Goal: Information Seeking & Learning: Learn about a topic

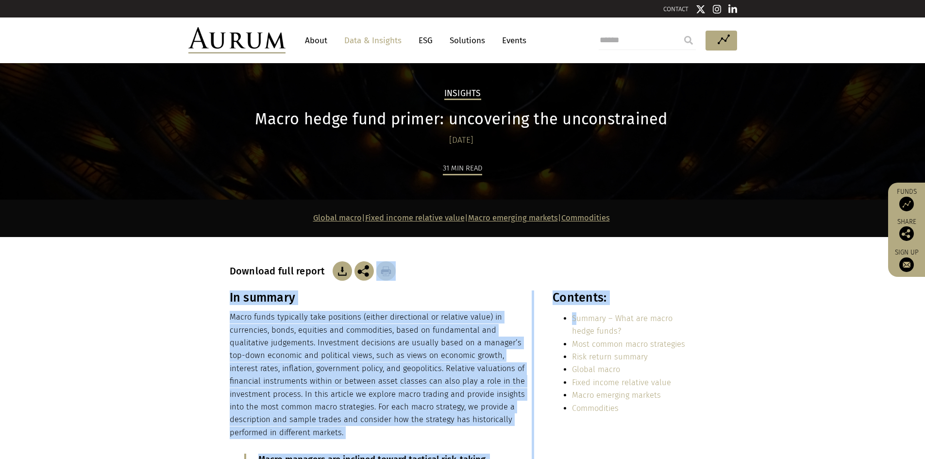
click at [411, 330] on p "Macro funds typically take positions (either directional or relative value) in …" at bounding box center [381, 375] width 302 height 128
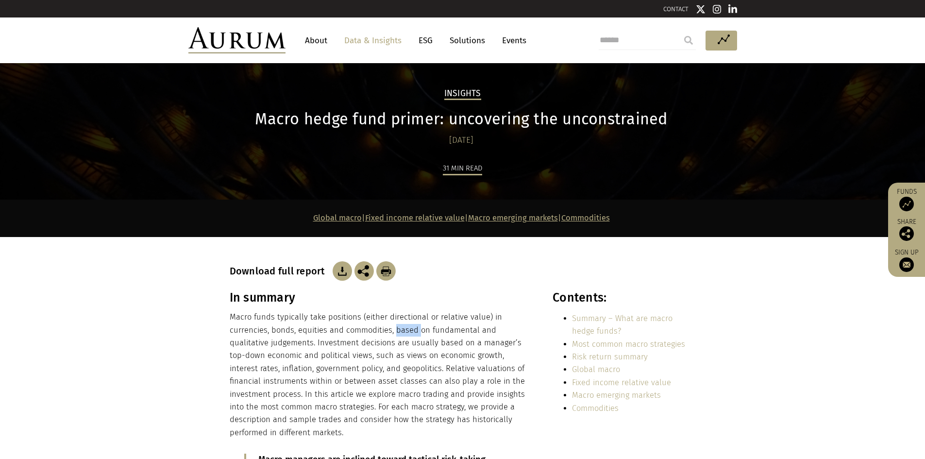
click at [411, 330] on p "Macro funds typically take positions (either directional or relative value) in …" at bounding box center [381, 375] width 302 height 128
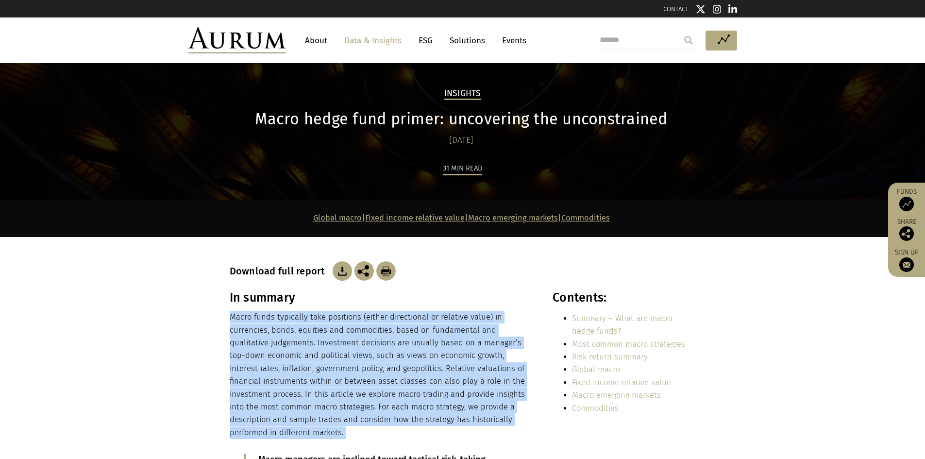
click at [411, 330] on p "Macro funds typically take positions (either directional or relative value) in …" at bounding box center [381, 375] width 302 height 128
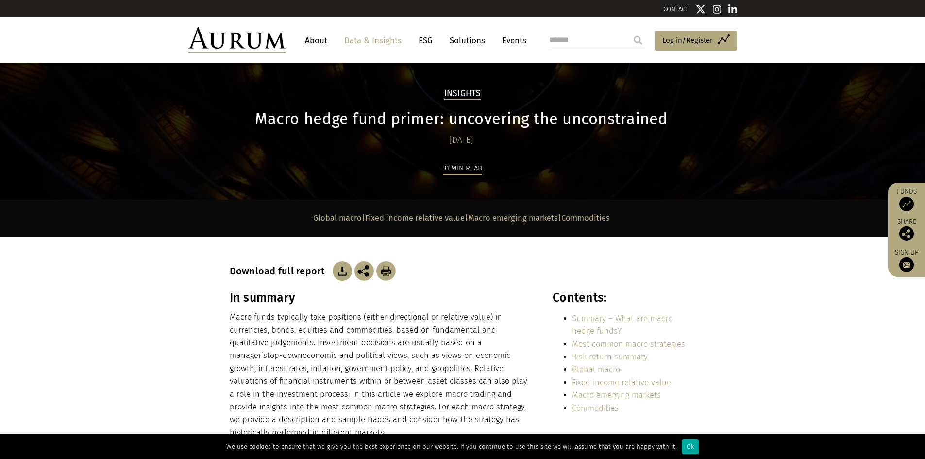
click at [401, 188] on div "31 min read" at bounding box center [463, 181] width 466 height 38
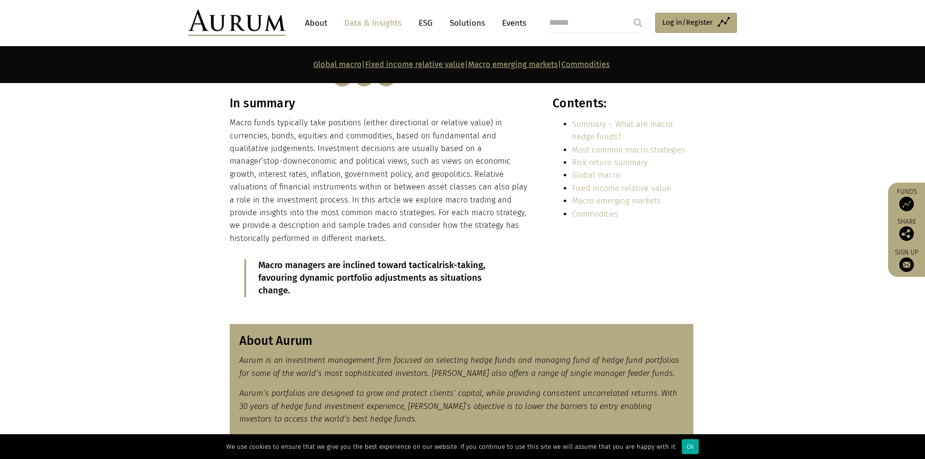
scroll to position [146, 0]
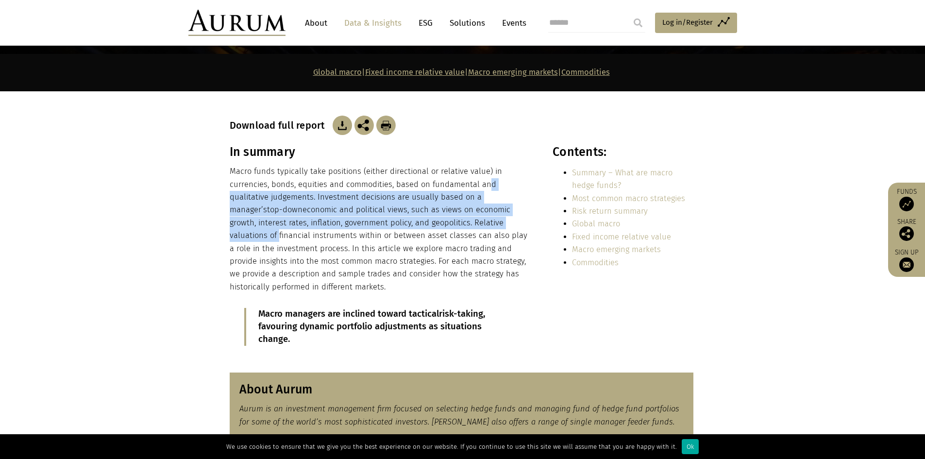
drag, startPoint x: 469, startPoint y: 220, endPoint x: 448, endPoint y: 234, distance: 24.8
click at [455, 230] on p "Macro funds typically take positions (either directional or relative value) in …" at bounding box center [381, 229] width 302 height 128
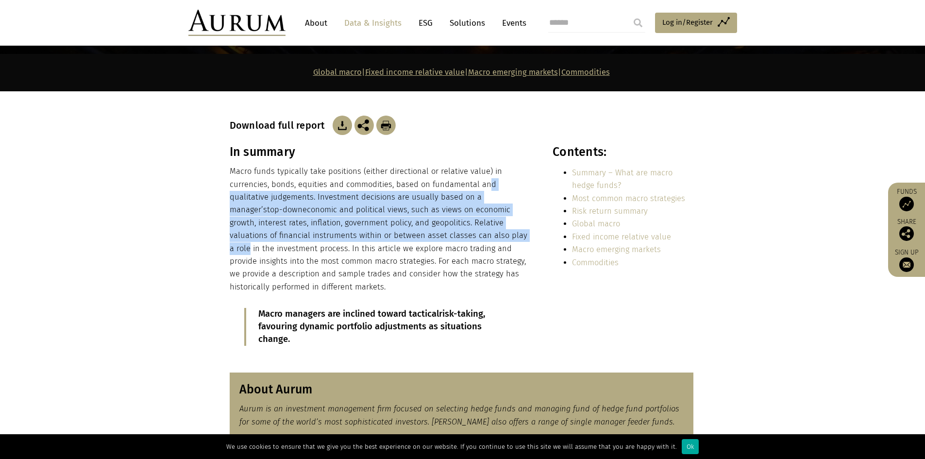
click at [414, 240] on p "Macro funds typically take positions (either directional or relative value) in …" at bounding box center [381, 229] width 302 height 128
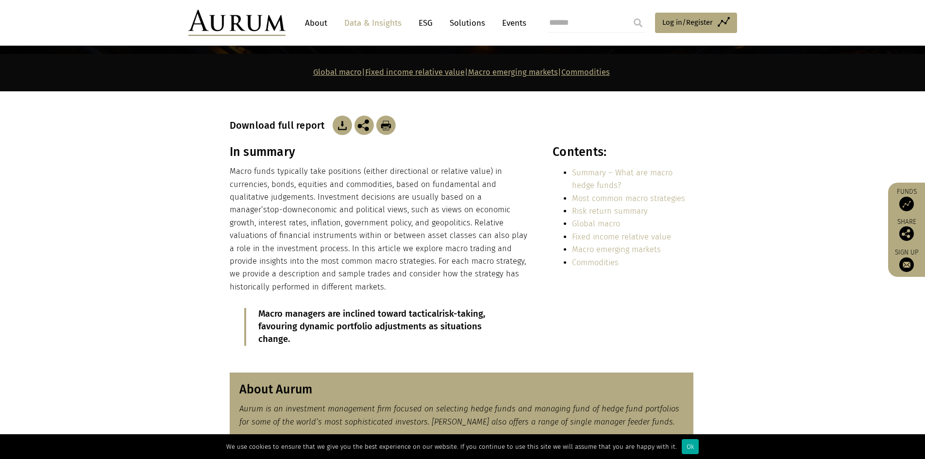
click at [429, 199] on p "Macro funds typically take positions (either directional or relative value) in …" at bounding box center [381, 229] width 302 height 128
drag, startPoint x: 477, startPoint y: 182, endPoint x: 371, endPoint y: 226, distance: 114.8
click at [434, 215] on p "Macro funds typically take positions (either directional or relative value) in …" at bounding box center [381, 229] width 302 height 128
click at [365, 223] on p "Macro funds typically take positions (either directional or relative value) in …" at bounding box center [381, 229] width 302 height 128
click at [310, 209] on p "Macro funds typically take positions (either directional or relative value) in …" at bounding box center [381, 229] width 302 height 128
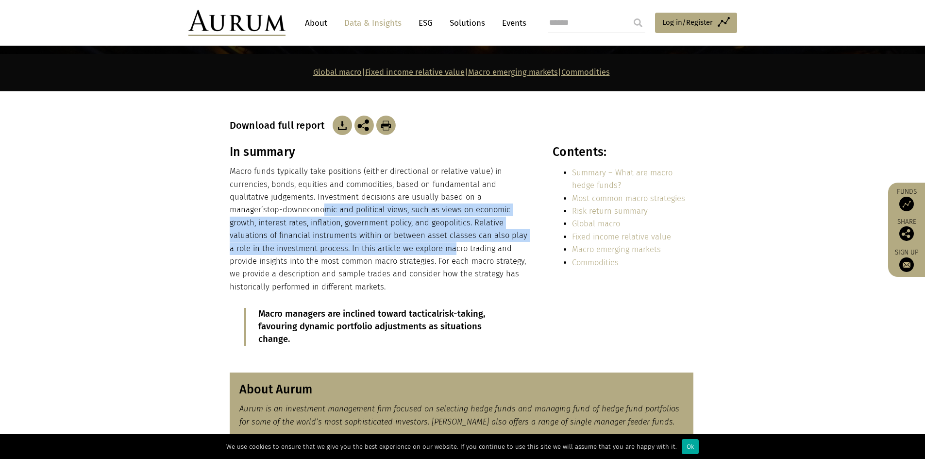
drag, startPoint x: 246, startPoint y: 214, endPoint x: 417, endPoint y: 253, distance: 174.9
click at [412, 252] on p "Macro funds typically take positions (either directional or relative value) in …" at bounding box center [381, 229] width 302 height 128
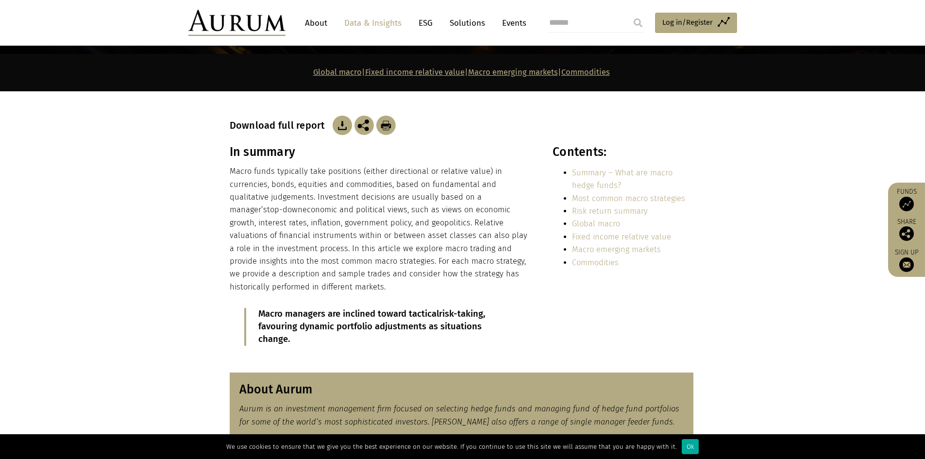
drag, startPoint x: 417, startPoint y: 253, endPoint x: 420, endPoint y: 225, distance: 27.8
click at [418, 249] on p "Macro funds typically take positions (either directional or relative value) in …" at bounding box center [381, 229] width 302 height 128
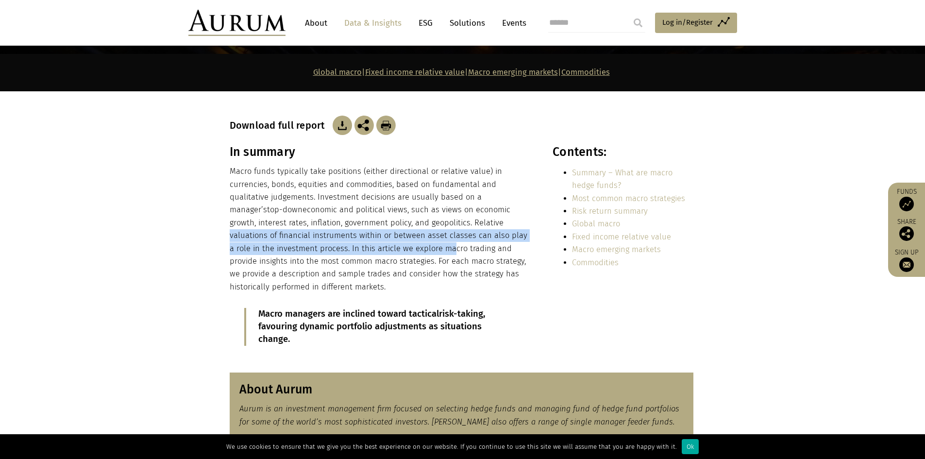
drag, startPoint x: 418, startPoint y: 223, endPoint x: 359, endPoint y: 247, distance: 63.4
click at [359, 247] on p "Macro funds typically take positions (either directional or relative value) in …" at bounding box center [381, 229] width 302 height 128
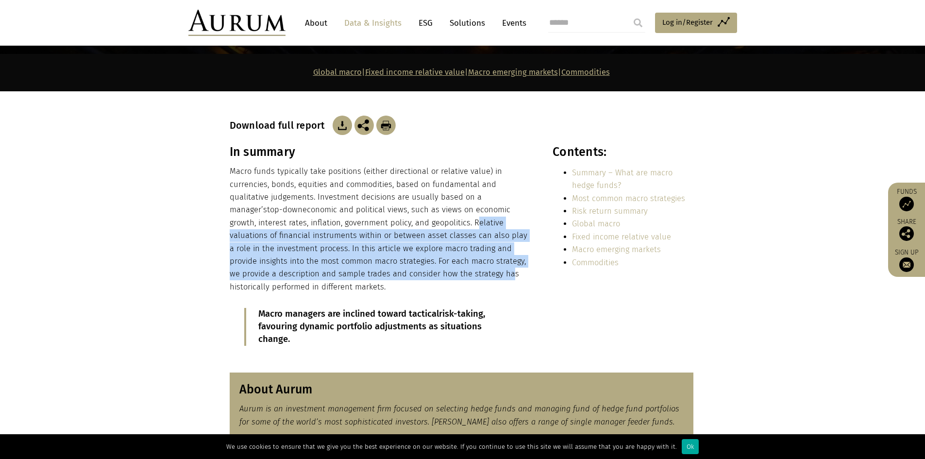
drag, startPoint x: 393, startPoint y: 222, endPoint x: 390, endPoint y: 284, distance: 62.7
click at [394, 278] on p "Macro funds typically take positions (either directional or relative value) in …" at bounding box center [381, 229] width 302 height 128
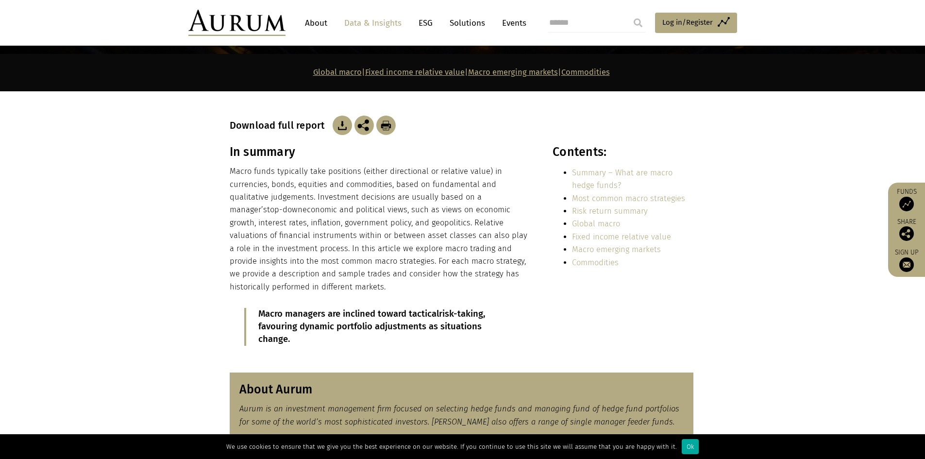
click at [389, 285] on p "Macro funds typically take positions (either directional or relative value) in …" at bounding box center [381, 229] width 302 height 128
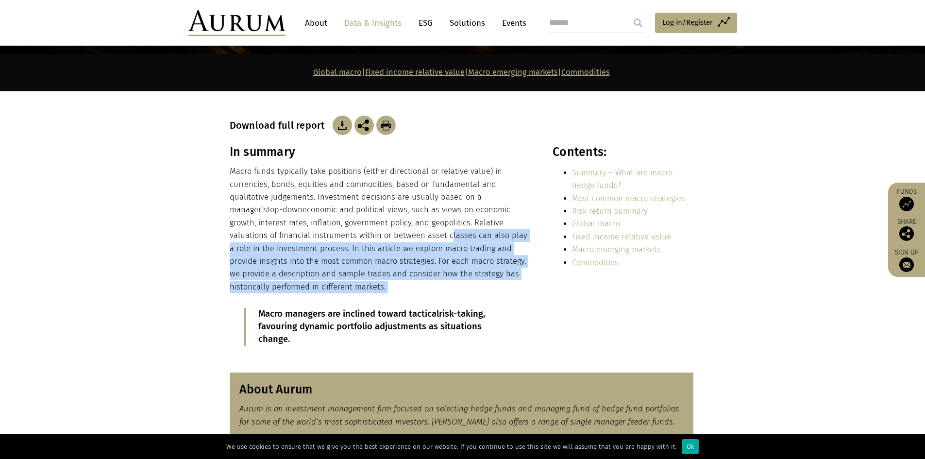
drag, startPoint x: 389, startPoint y: 285, endPoint x: 389, endPoint y: 223, distance: 62.2
click at [387, 227] on p "Macro funds typically take positions (either directional or relative value) in …" at bounding box center [381, 229] width 302 height 128
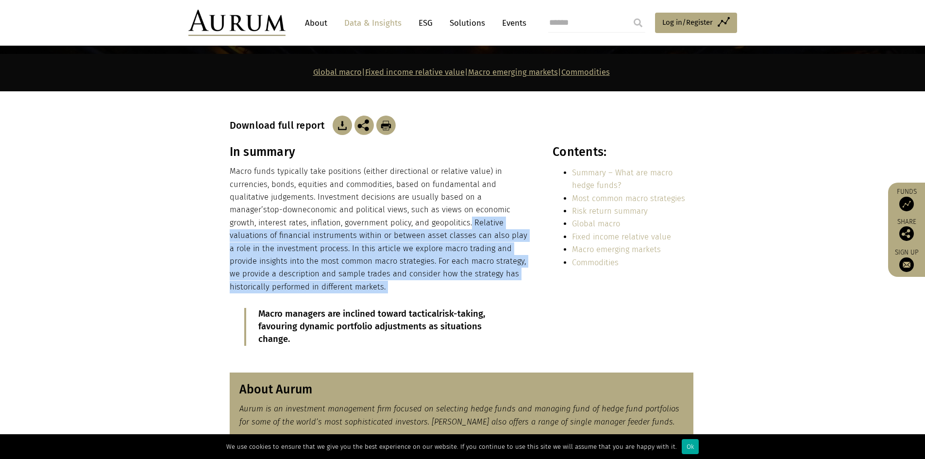
click at [389, 223] on p "Macro funds typically take positions (either directional or relative value) in …" at bounding box center [381, 229] width 302 height 128
